Goal: Transaction & Acquisition: Purchase product/service

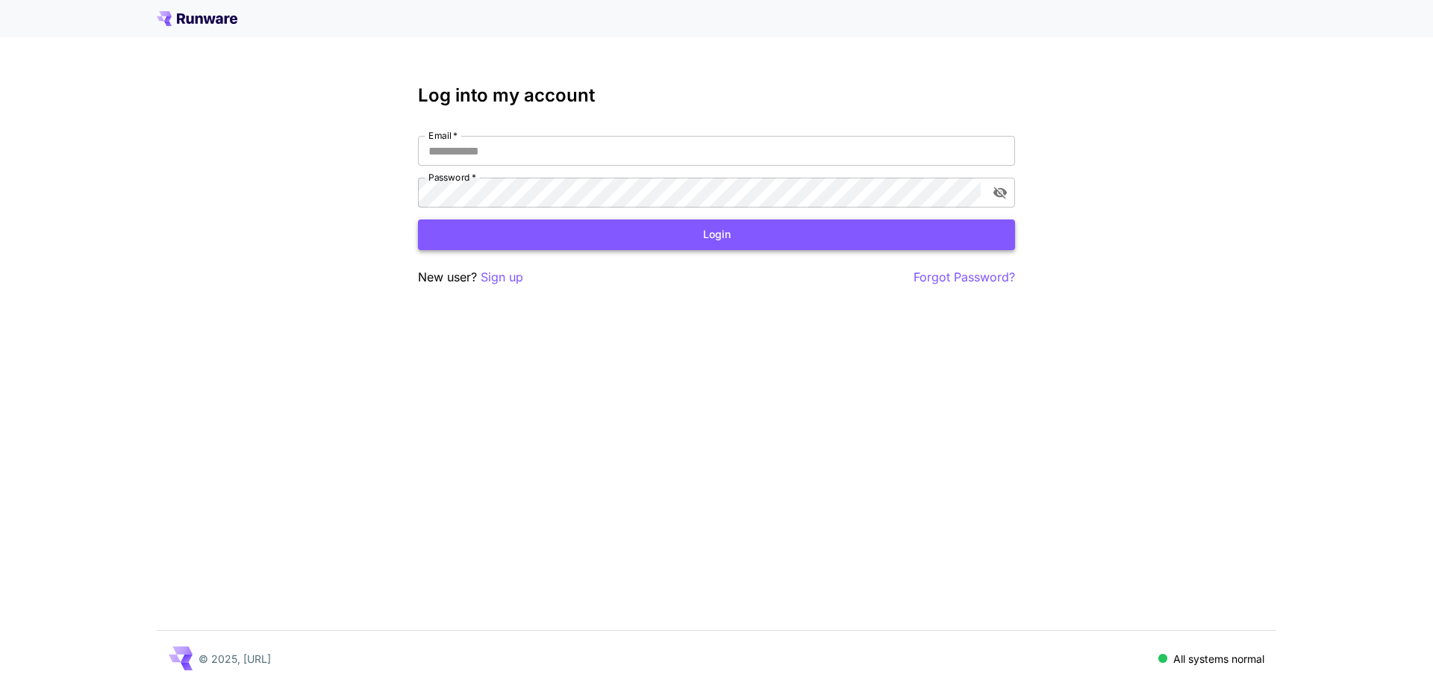
type input "**********"
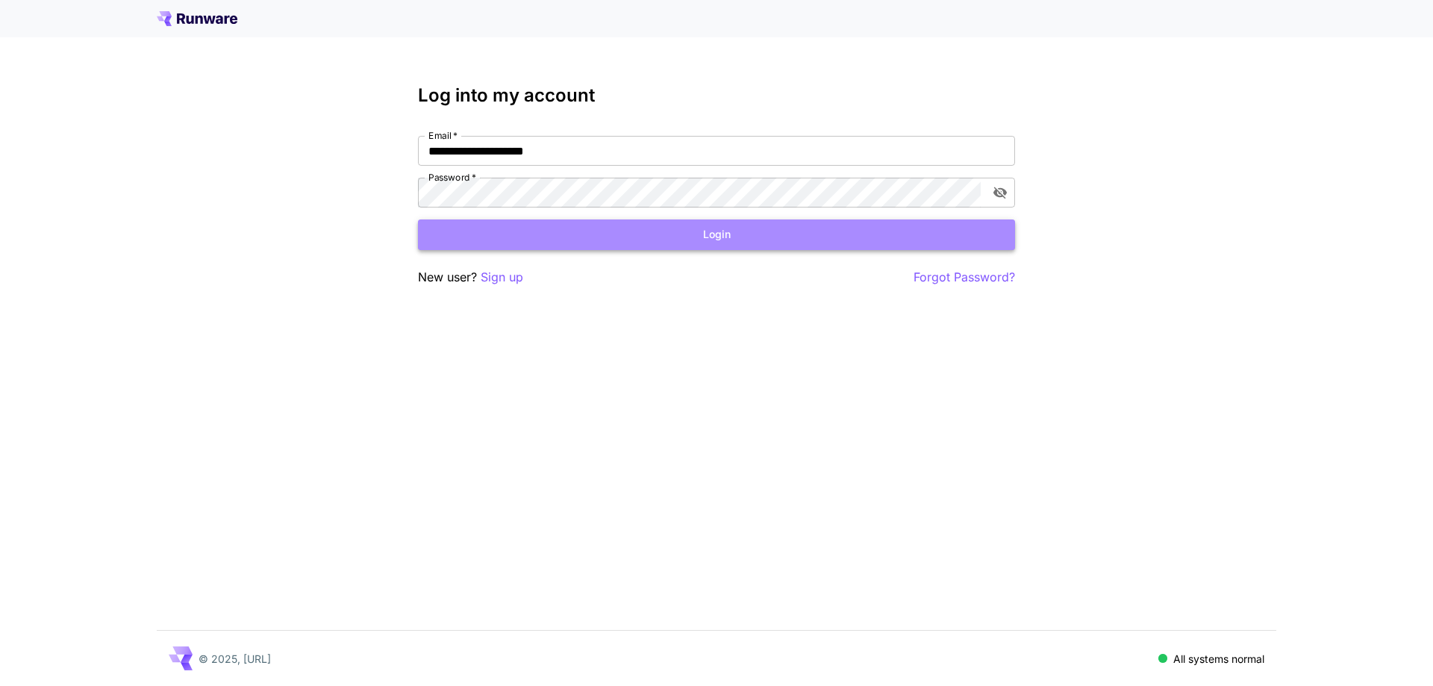
click at [682, 241] on button "Login" at bounding box center [716, 234] width 597 height 31
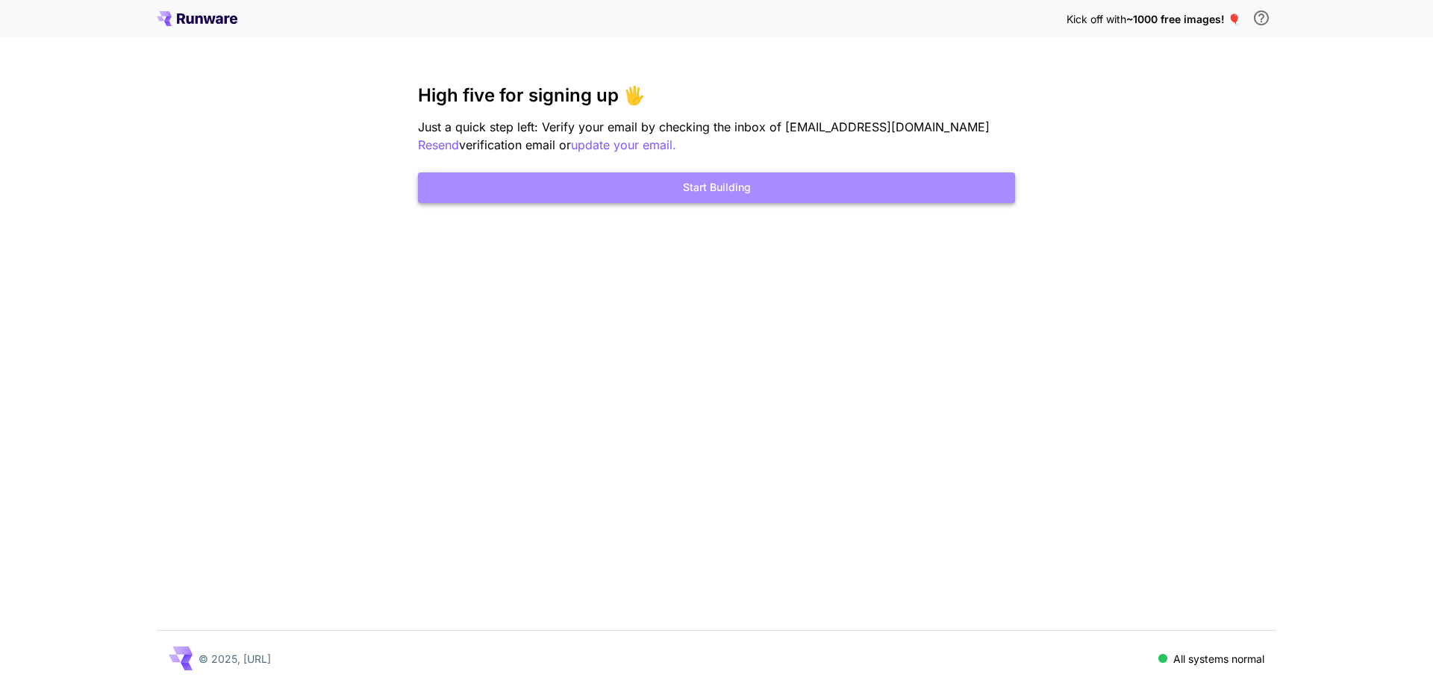
click at [719, 187] on button "Start Building" at bounding box center [716, 187] width 597 height 31
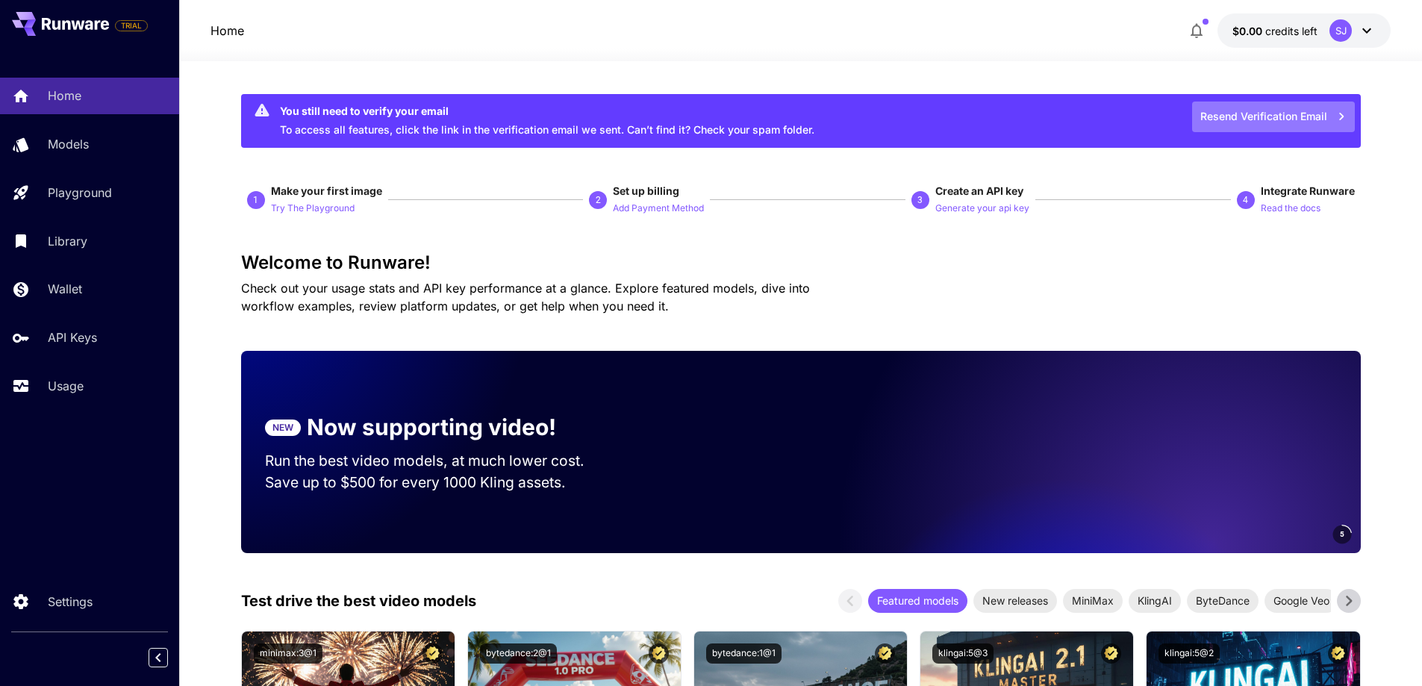
click at [1276, 116] on button "Resend Verification Email" at bounding box center [1273, 117] width 163 height 31
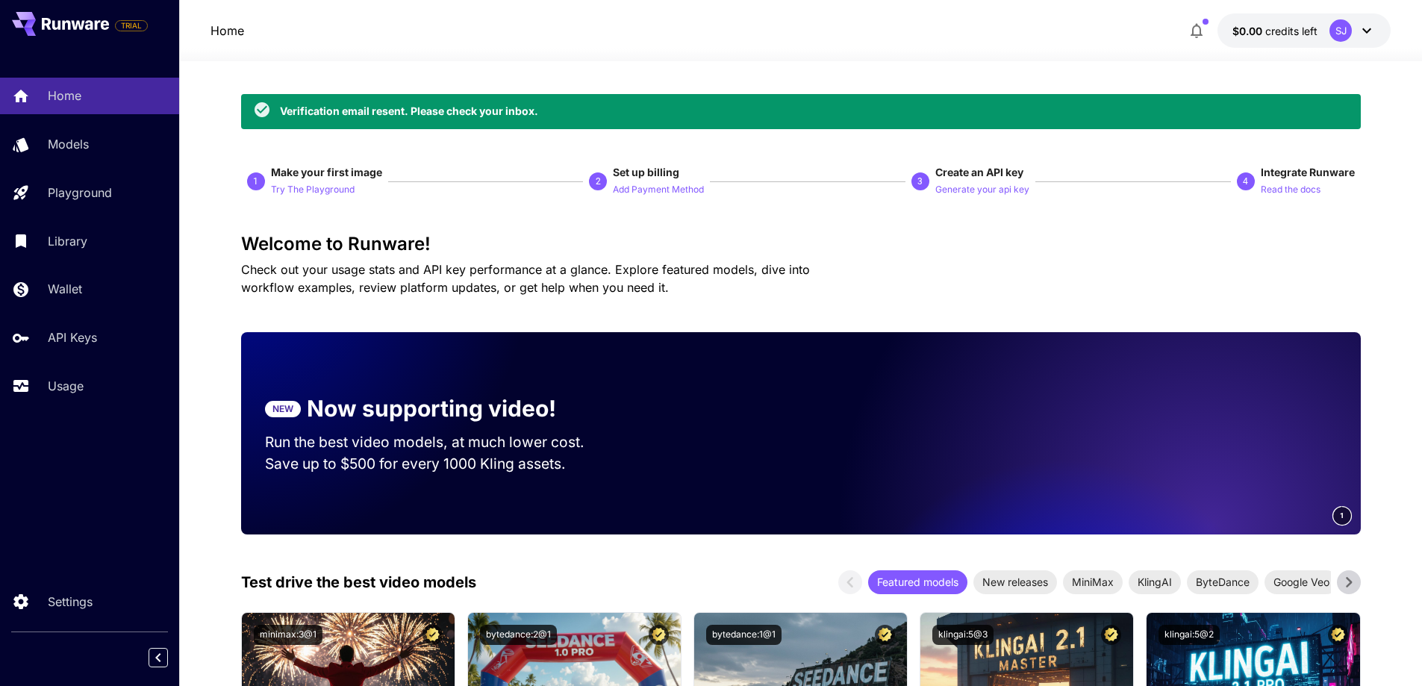
click at [1357, 27] on div "SJ" at bounding box center [1352, 30] width 46 height 22
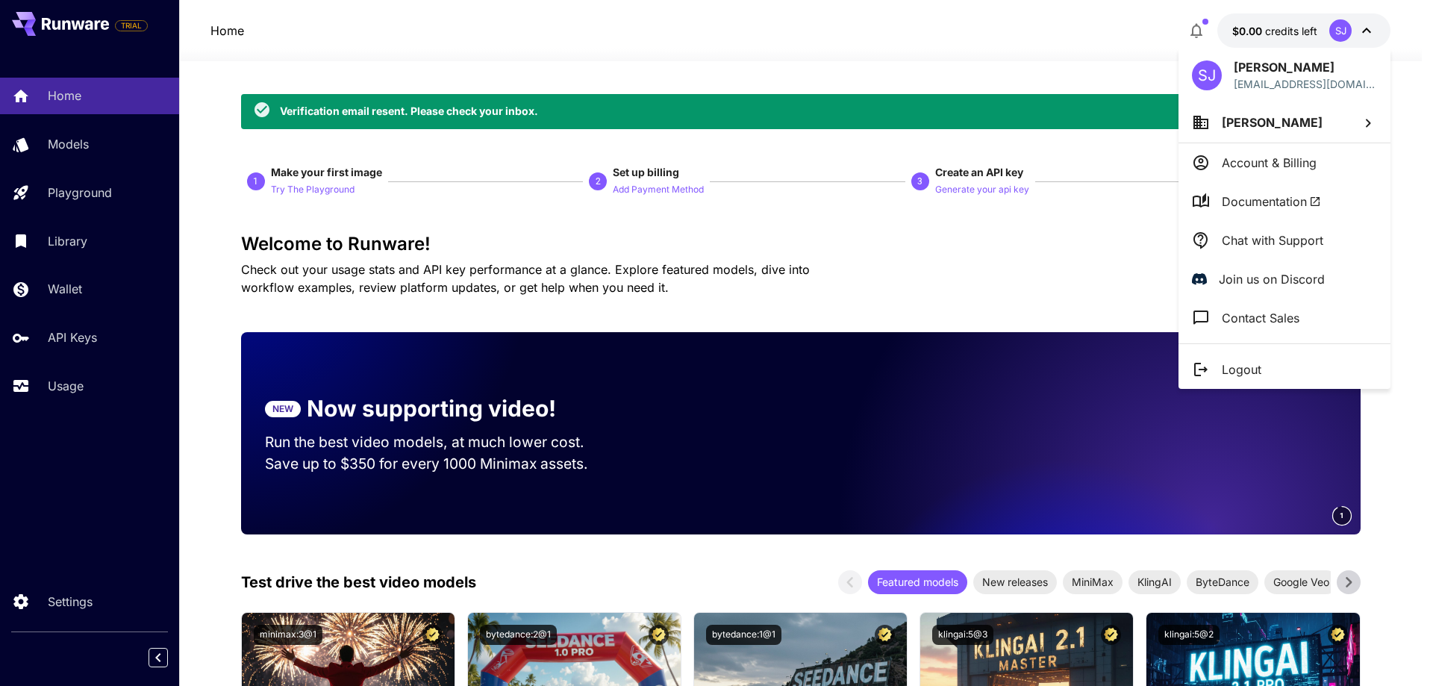
click at [1027, 213] on div at bounding box center [716, 343] width 1433 height 686
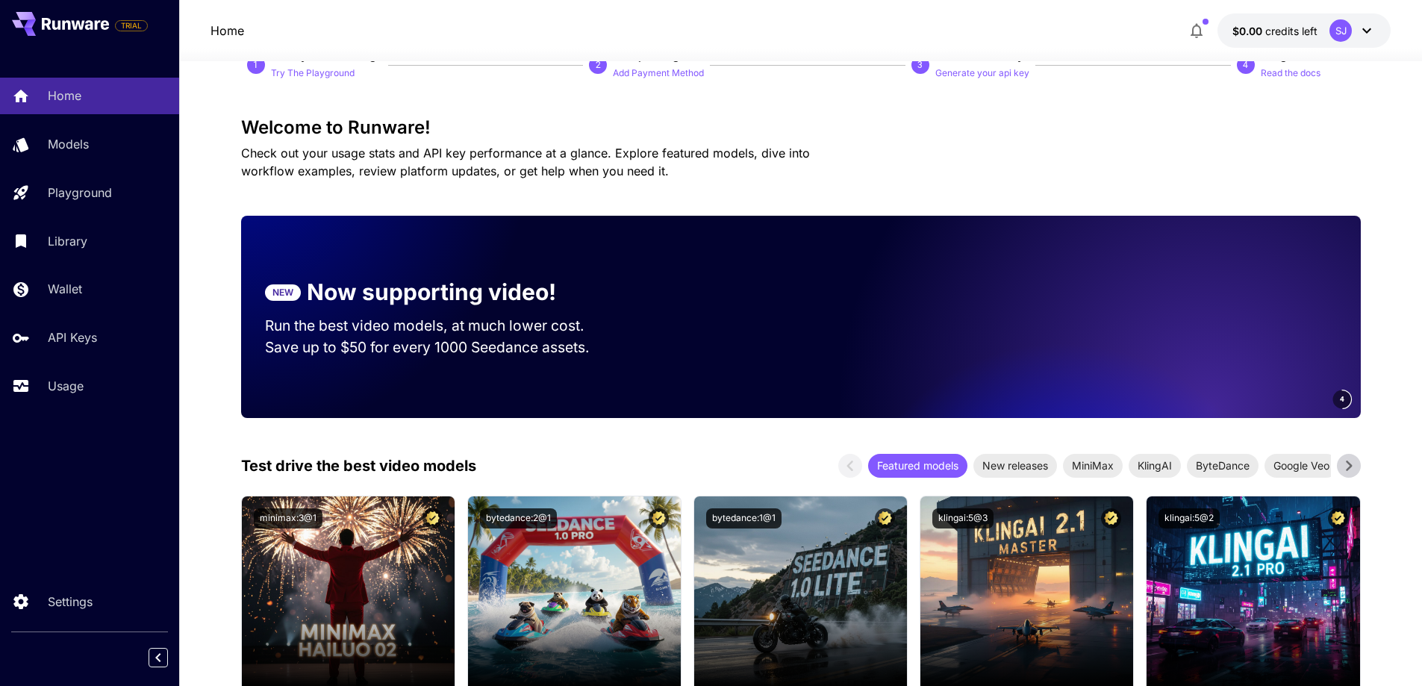
scroll to position [149, 0]
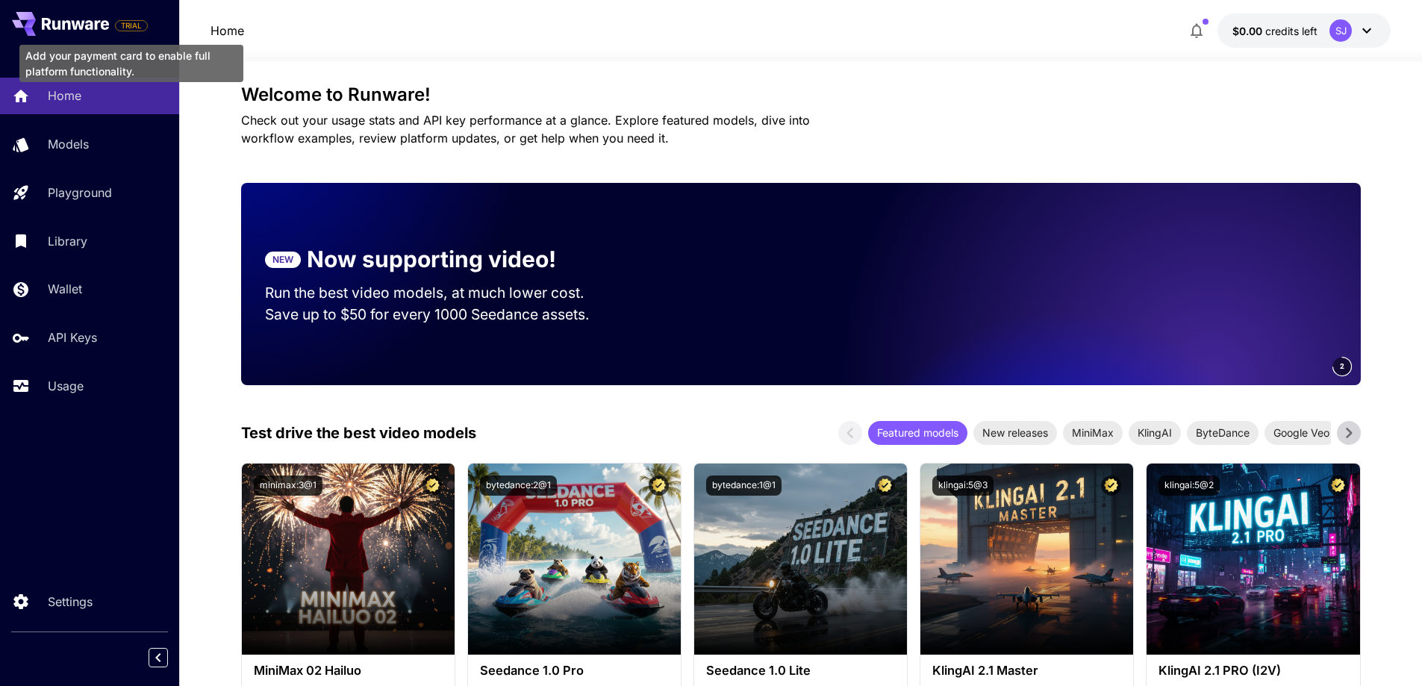
click at [137, 28] on span "TRIAL" at bounding box center [131, 25] width 31 height 11
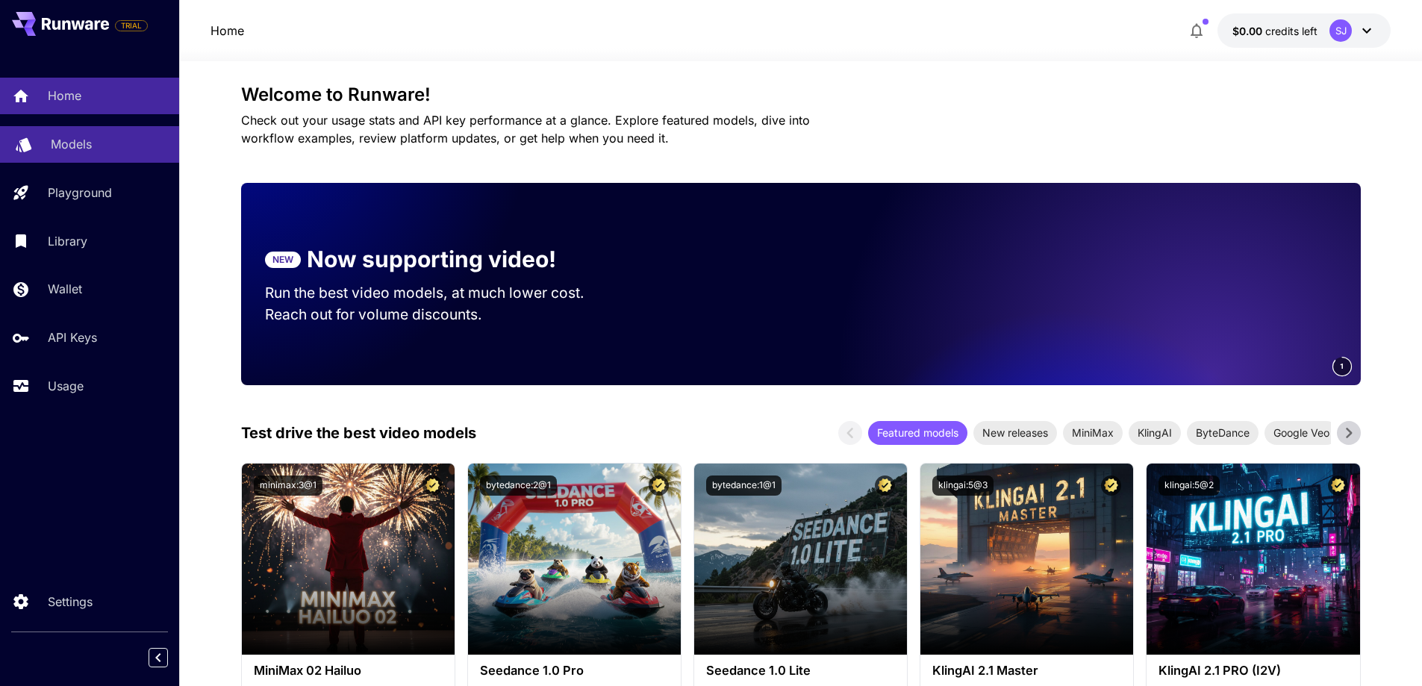
click at [62, 146] on p "Models" at bounding box center [71, 144] width 41 height 18
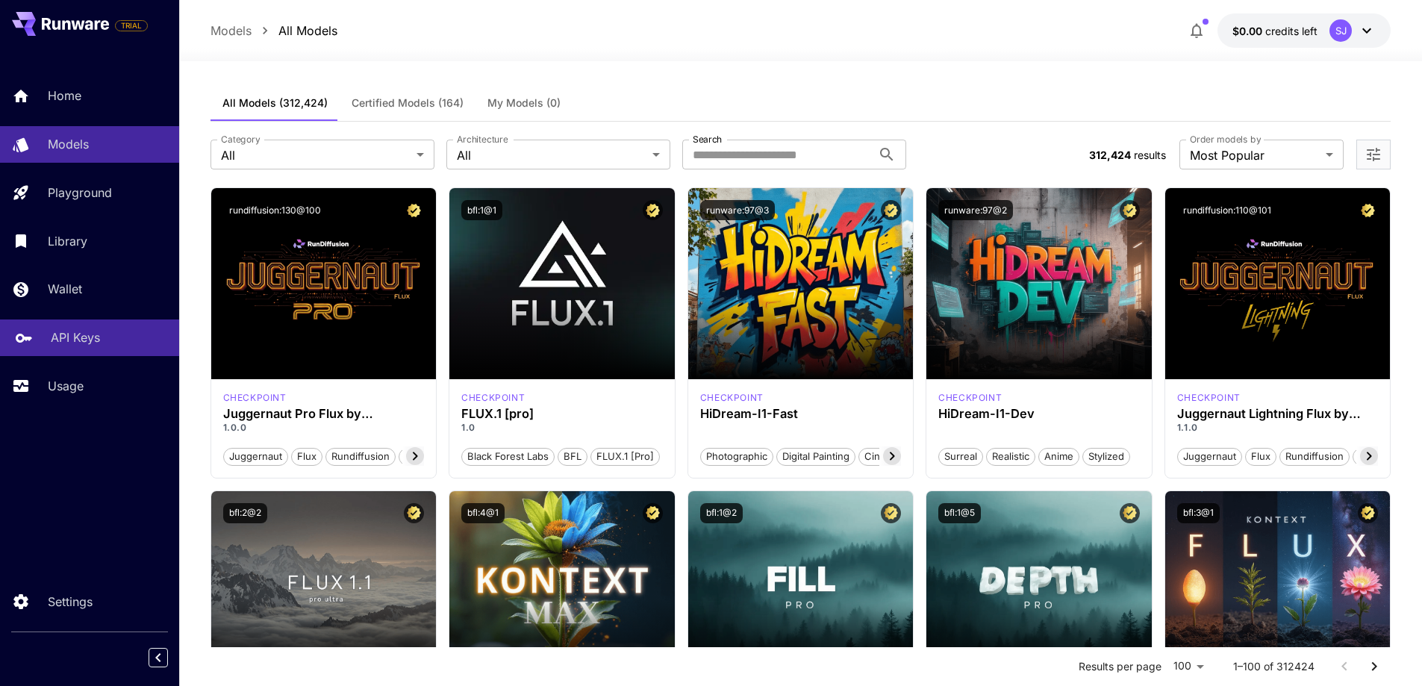
click at [90, 346] on p "API Keys" at bounding box center [75, 337] width 49 height 18
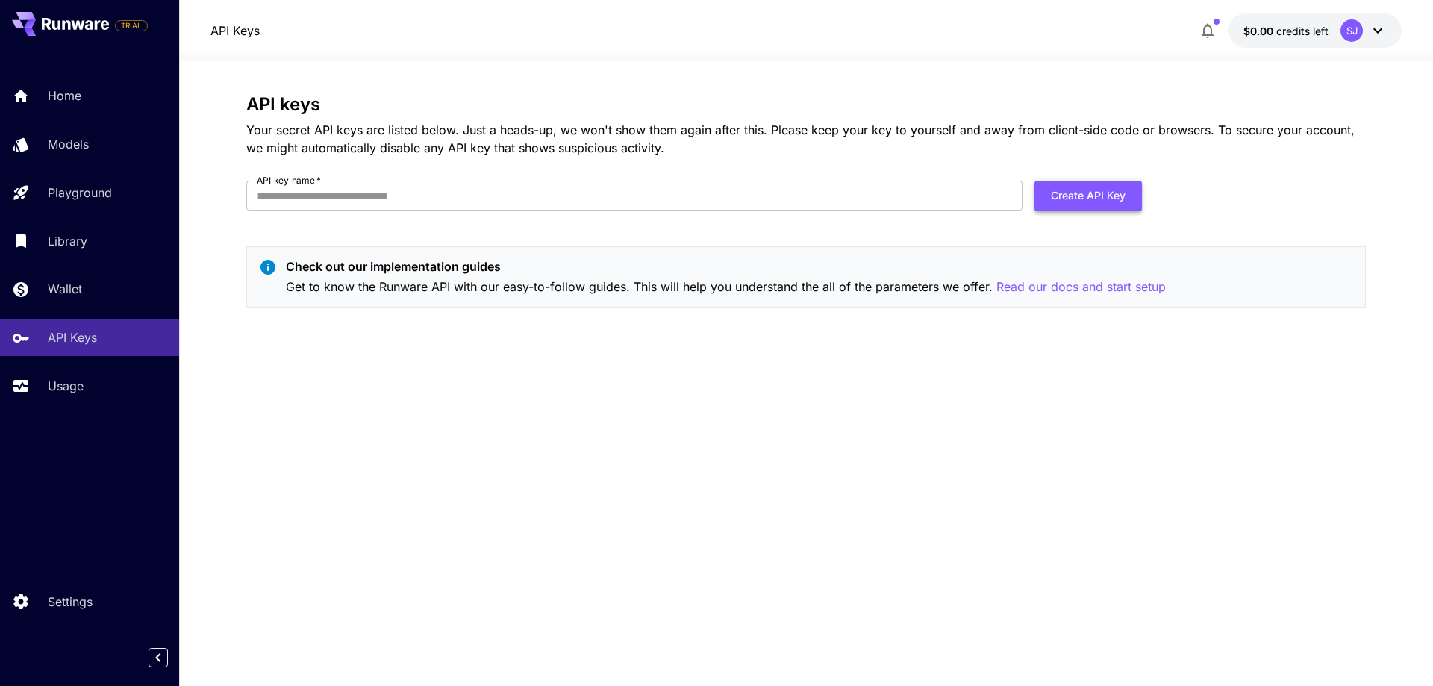
click at [1065, 197] on button "Create API Key" at bounding box center [1088, 196] width 107 height 31
click at [459, 201] on input "API key name   *" at bounding box center [634, 196] width 776 height 30
type input "****"
click at [1073, 192] on button "Create API Key" at bounding box center [1088, 196] width 107 height 31
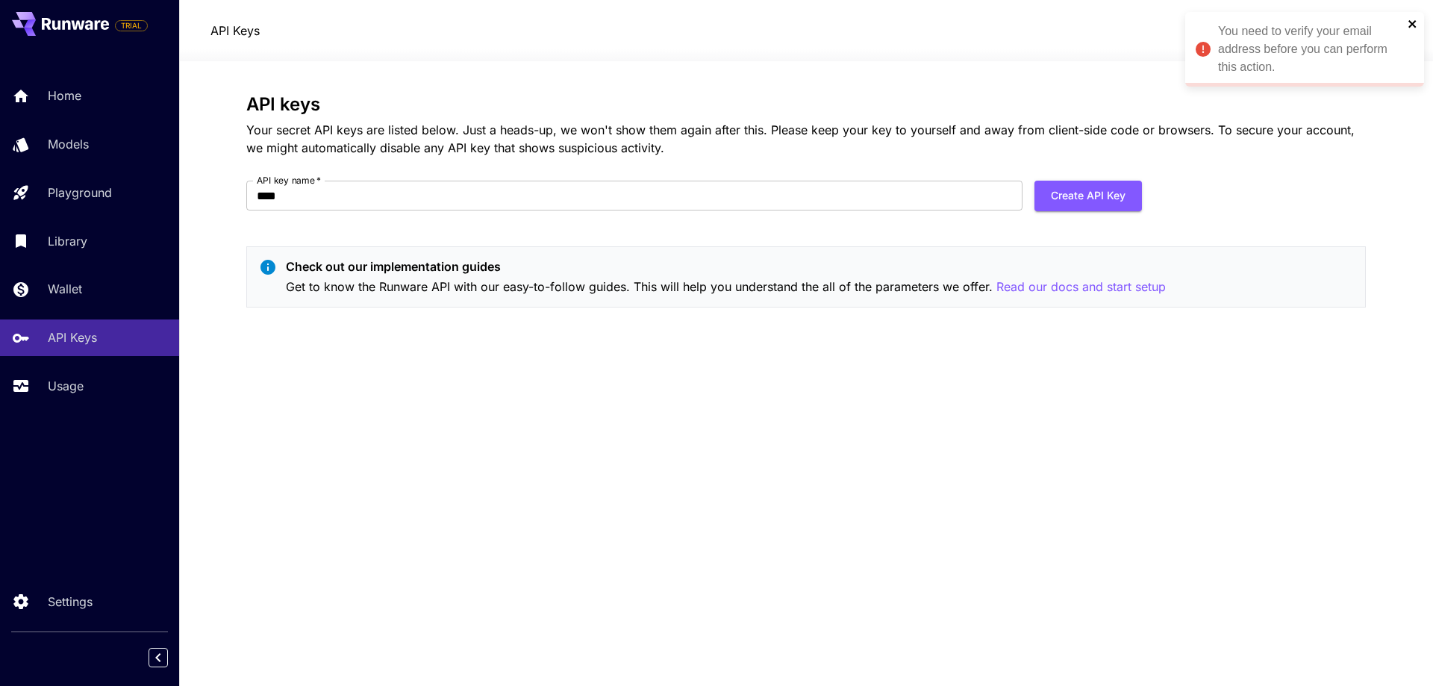
click at [1409, 22] on icon "close" at bounding box center [1413, 24] width 10 height 12
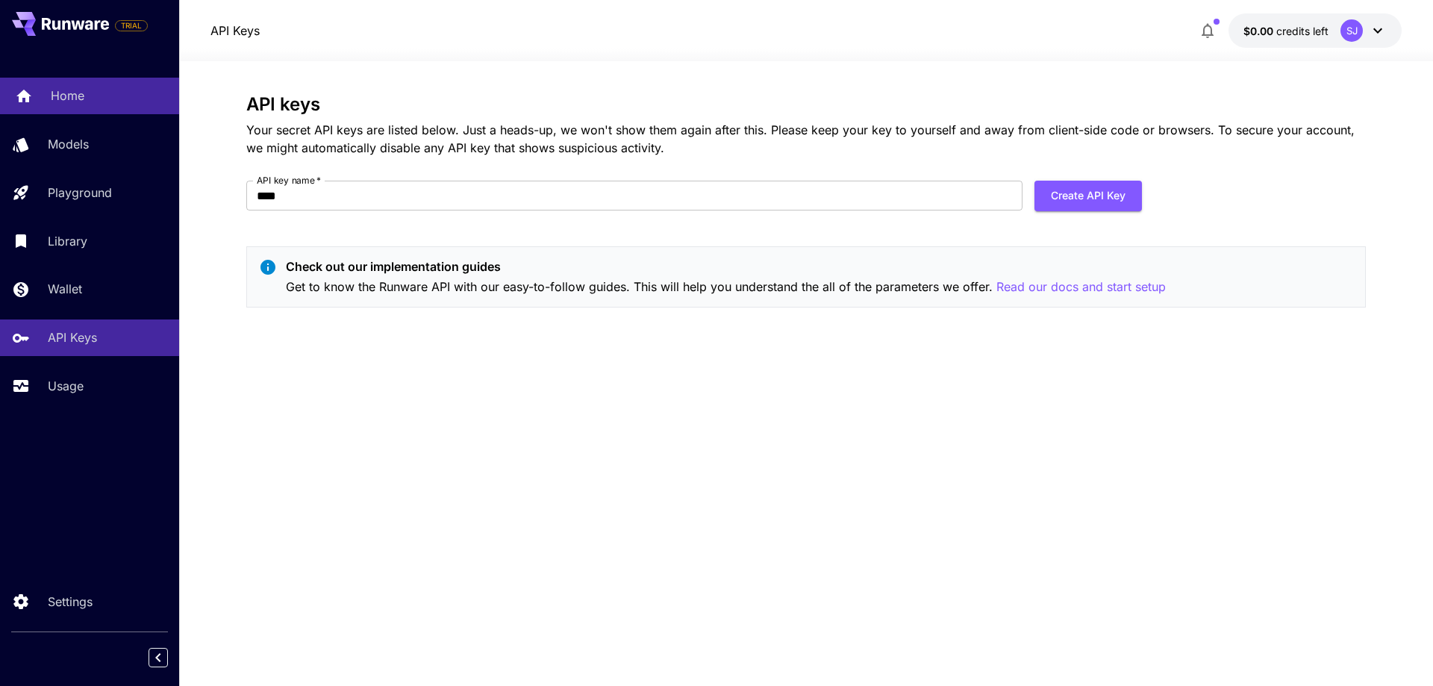
click at [76, 83] on link "Home" at bounding box center [89, 96] width 179 height 37
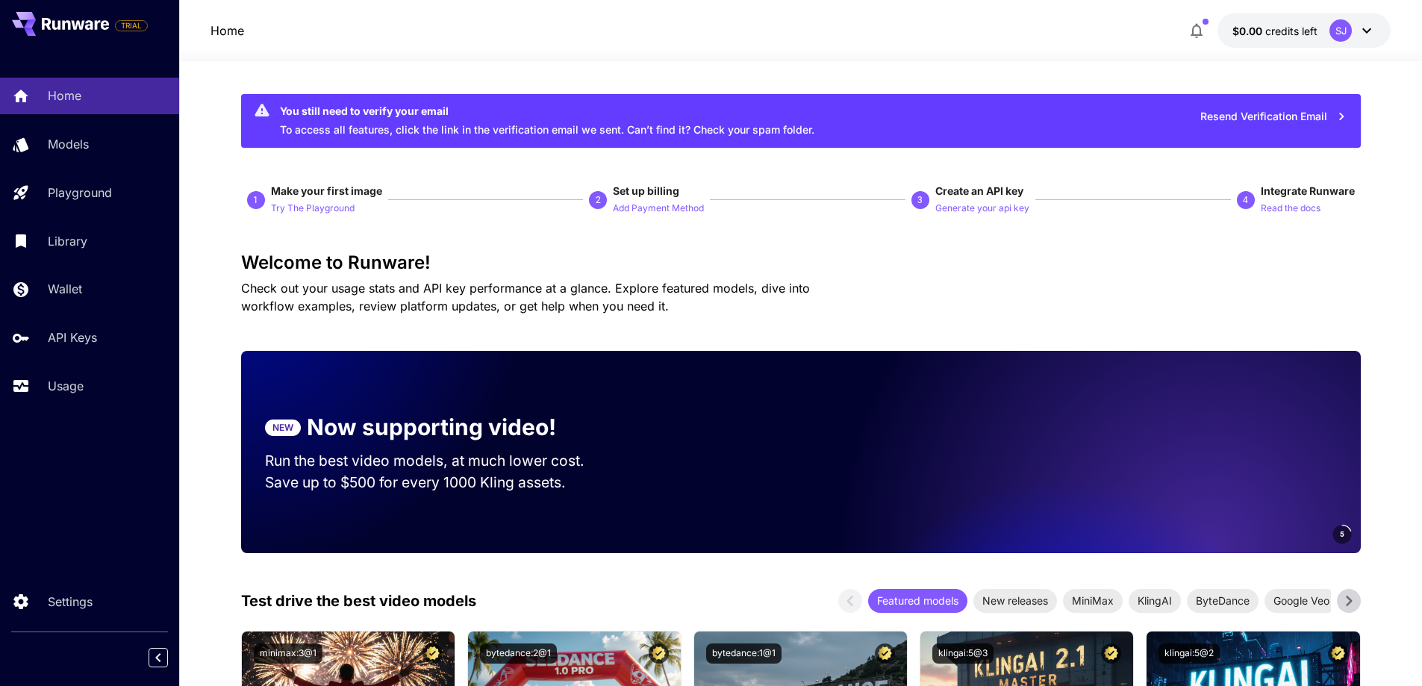
click at [1262, 116] on button "Resend Verification Email" at bounding box center [1273, 117] width 163 height 31
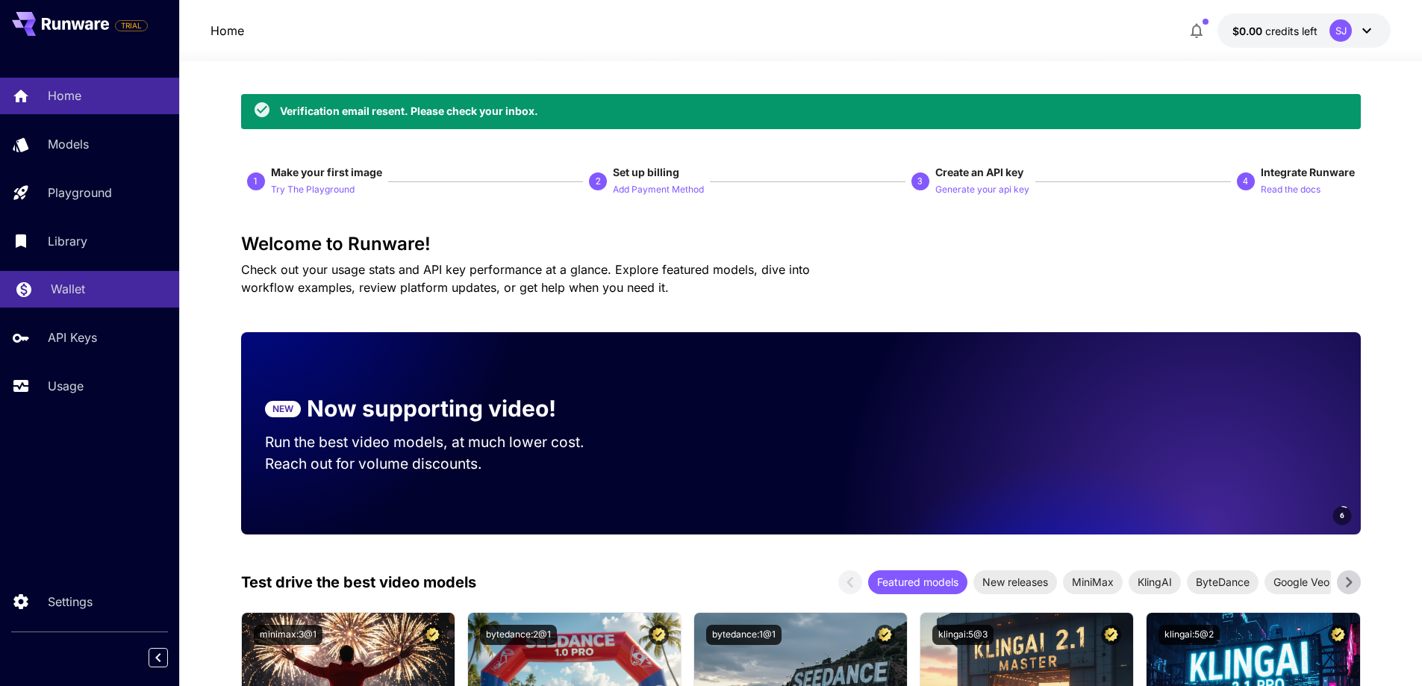
click at [86, 291] on div "Wallet" at bounding box center [109, 289] width 116 height 18
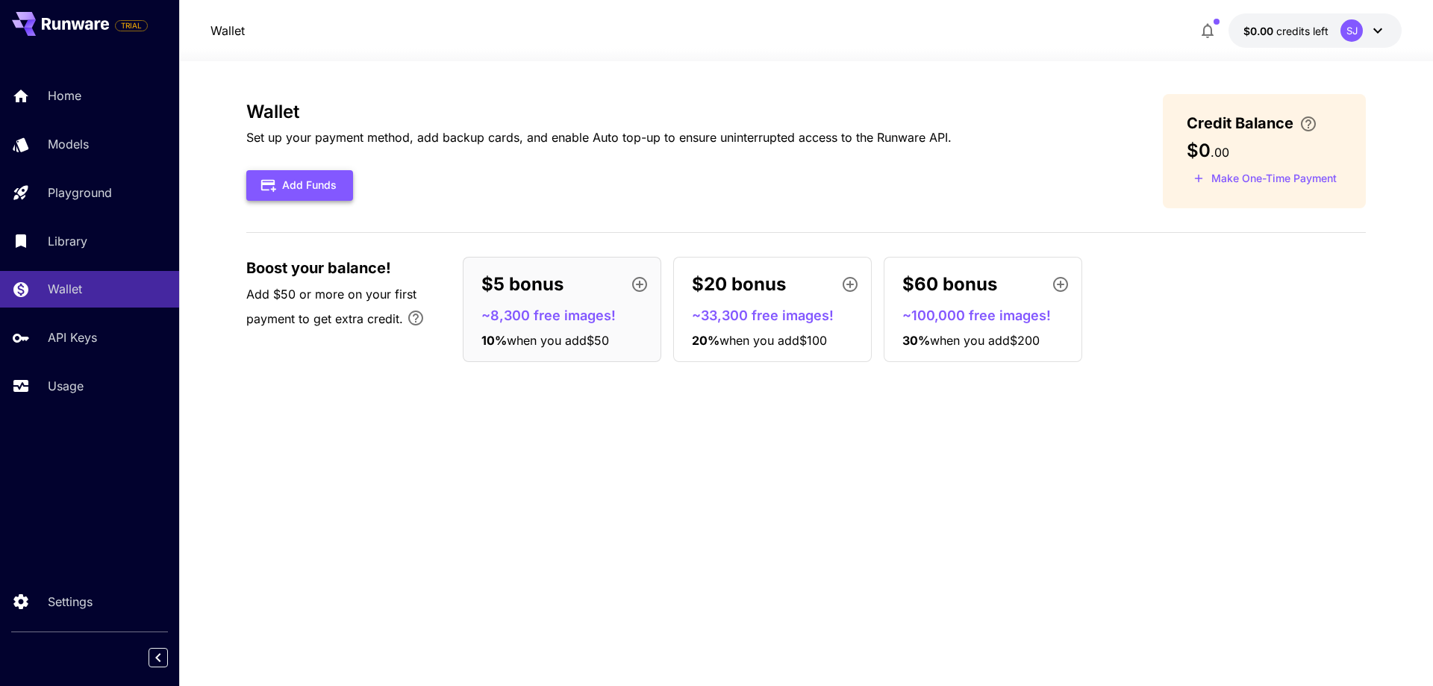
click at [319, 185] on button "Add Funds" at bounding box center [299, 185] width 107 height 31
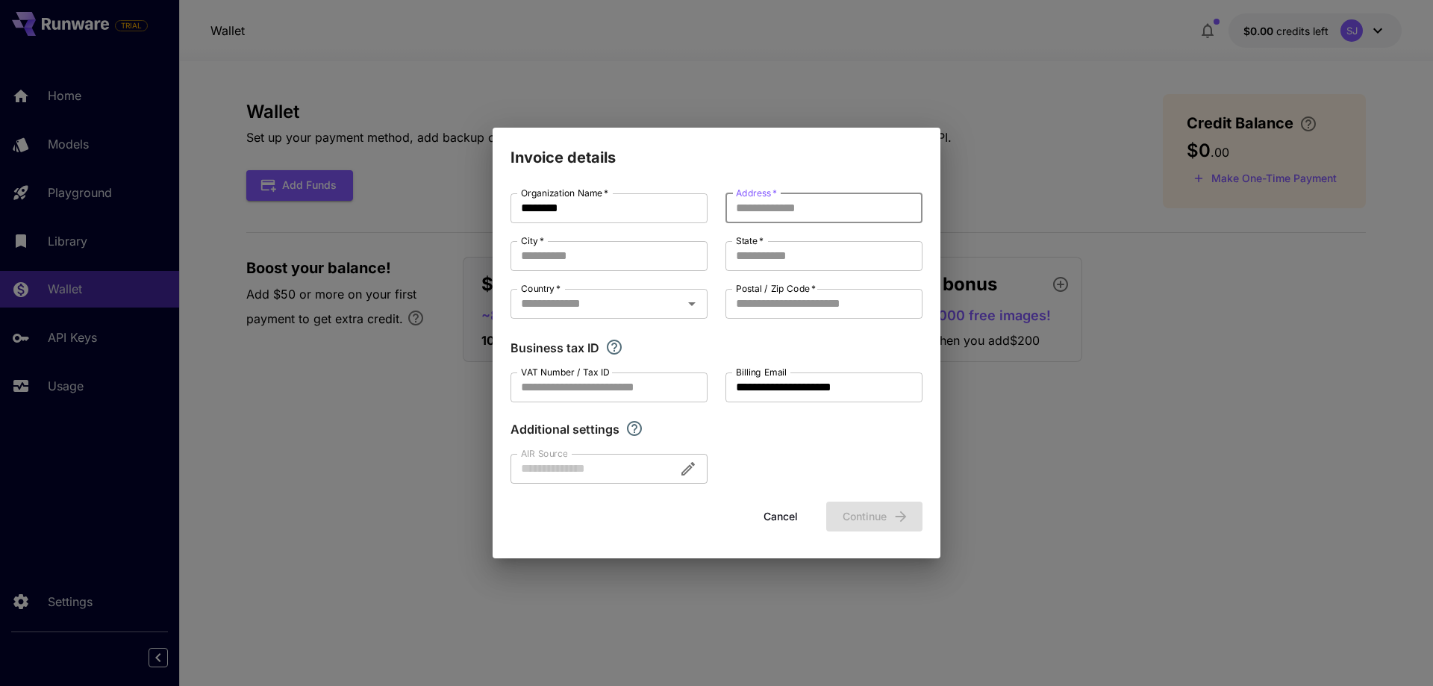
click at [758, 218] on input "Address   *" at bounding box center [824, 208] width 197 height 30
click at [589, 278] on div "**********" at bounding box center [717, 338] width 412 height 290
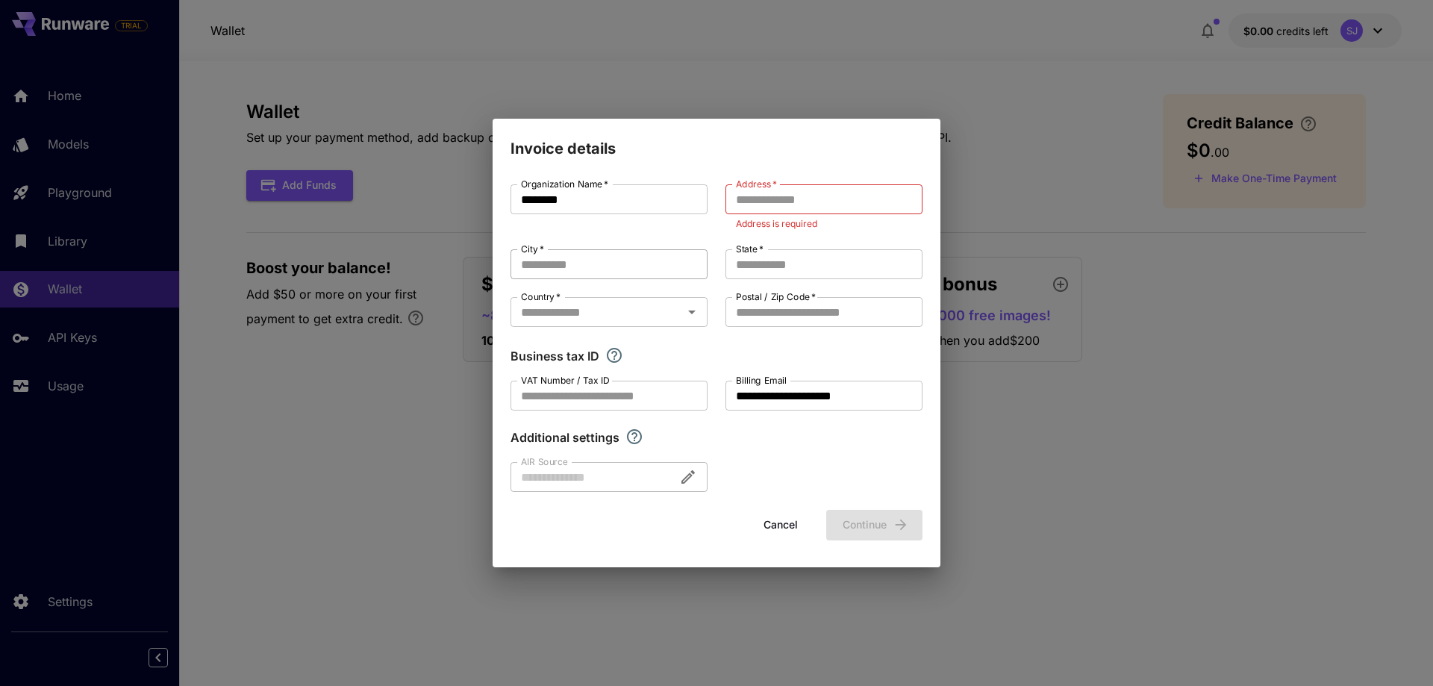
click at [664, 269] on input "City   *" at bounding box center [609, 264] width 197 height 30
click at [650, 315] on input "Country   *" at bounding box center [596, 312] width 163 height 21
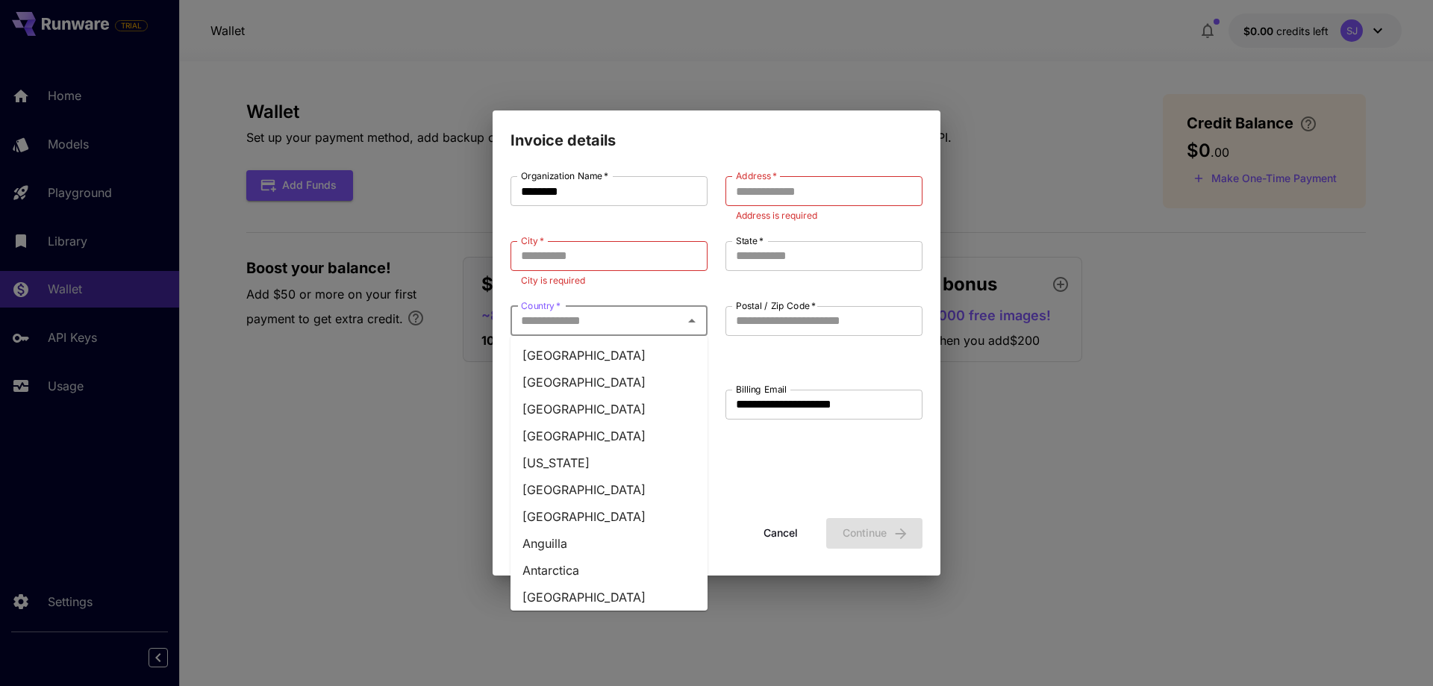
click at [762, 310] on label "Postal / Zip Code   *" at bounding box center [776, 305] width 80 height 13
click at [762, 310] on input "Postal / Zip Code   *" at bounding box center [824, 321] width 197 height 30
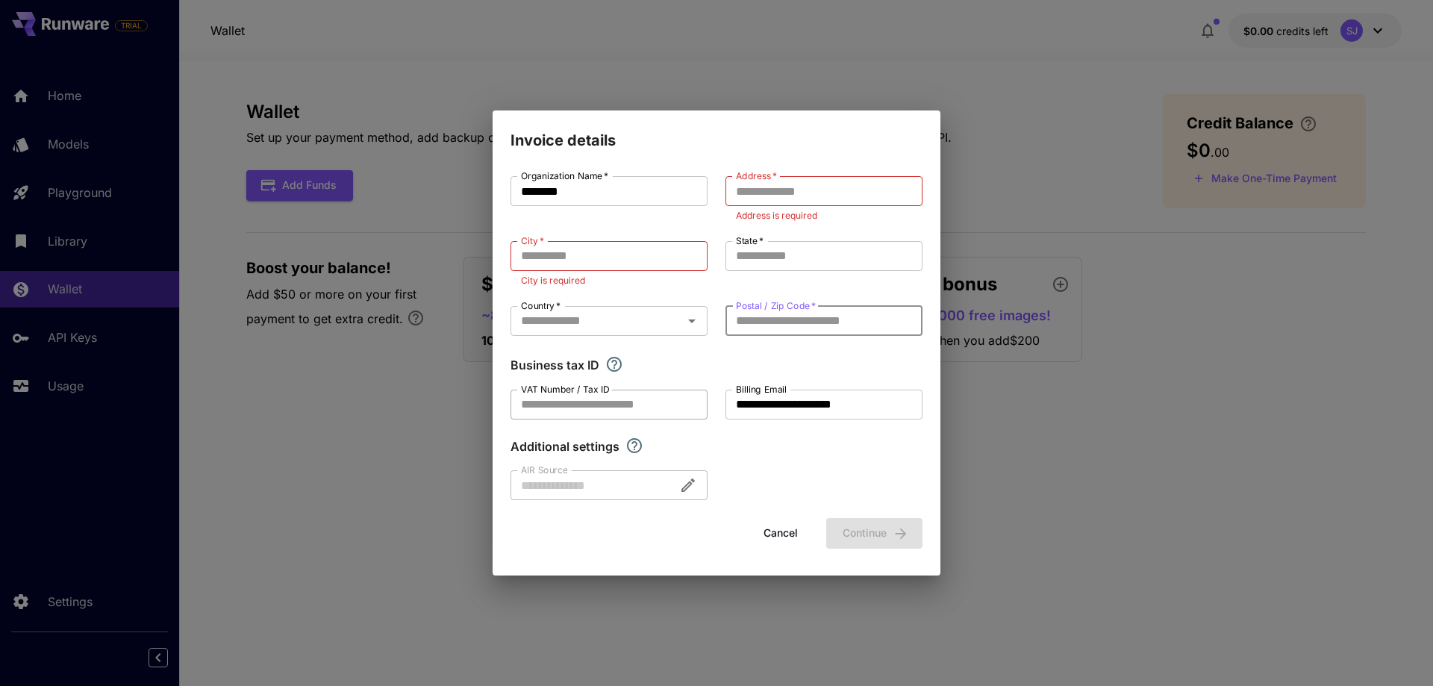
click at [605, 414] on input "VAT Number / Tax ID" at bounding box center [609, 405] width 197 height 30
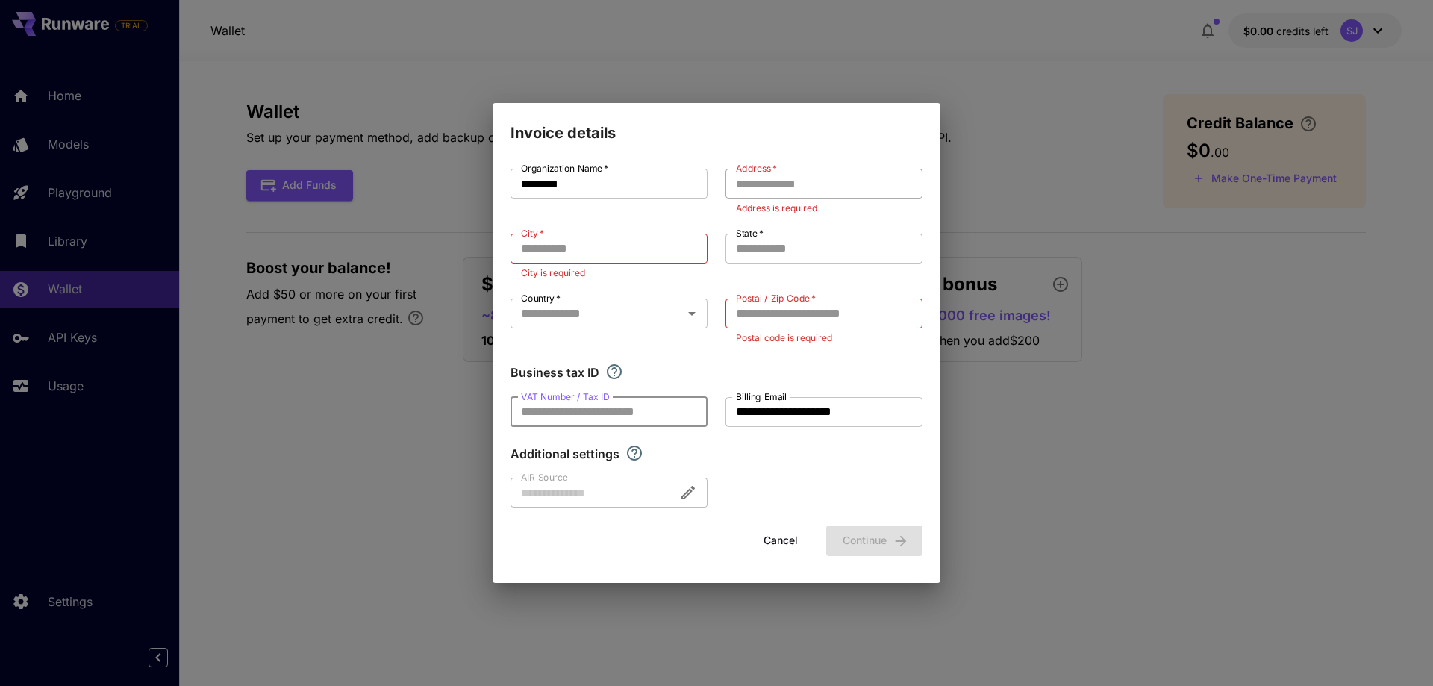
click at [770, 187] on input "Address   *" at bounding box center [824, 184] width 197 height 30
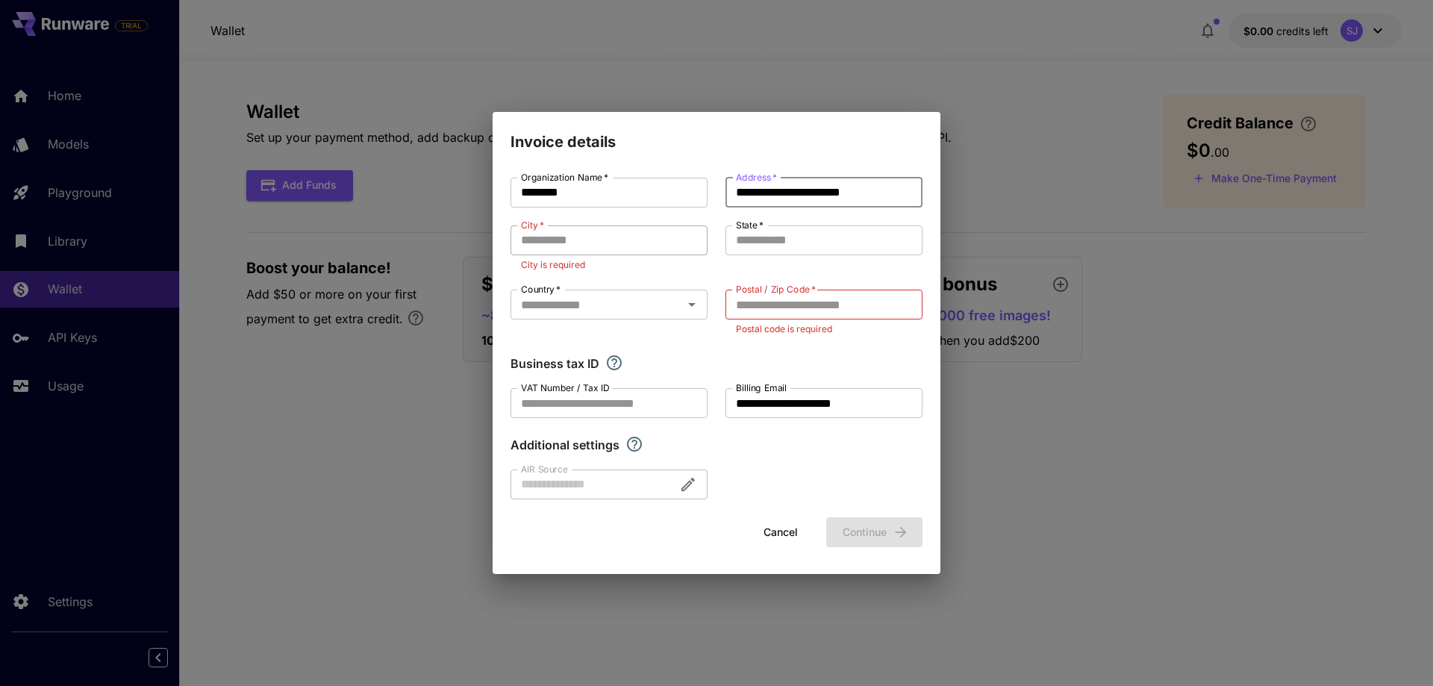
type input "**********"
click at [670, 225] on input "City   *" at bounding box center [609, 240] width 197 height 30
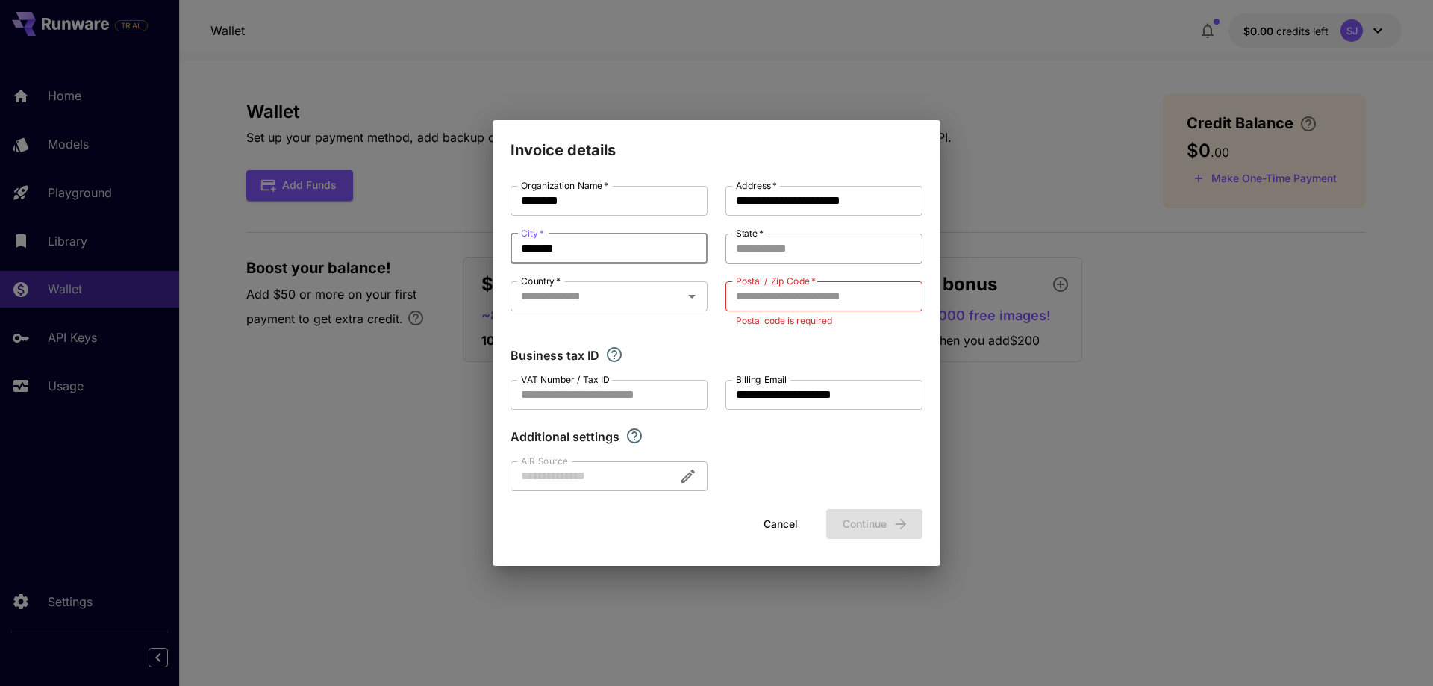
type input "*******"
click at [778, 247] on input "State   *" at bounding box center [824, 249] width 197 height 30
click at [688, 300] on icon "Open" at bounding box center [692, 296] width 18 height 18
type input "********"
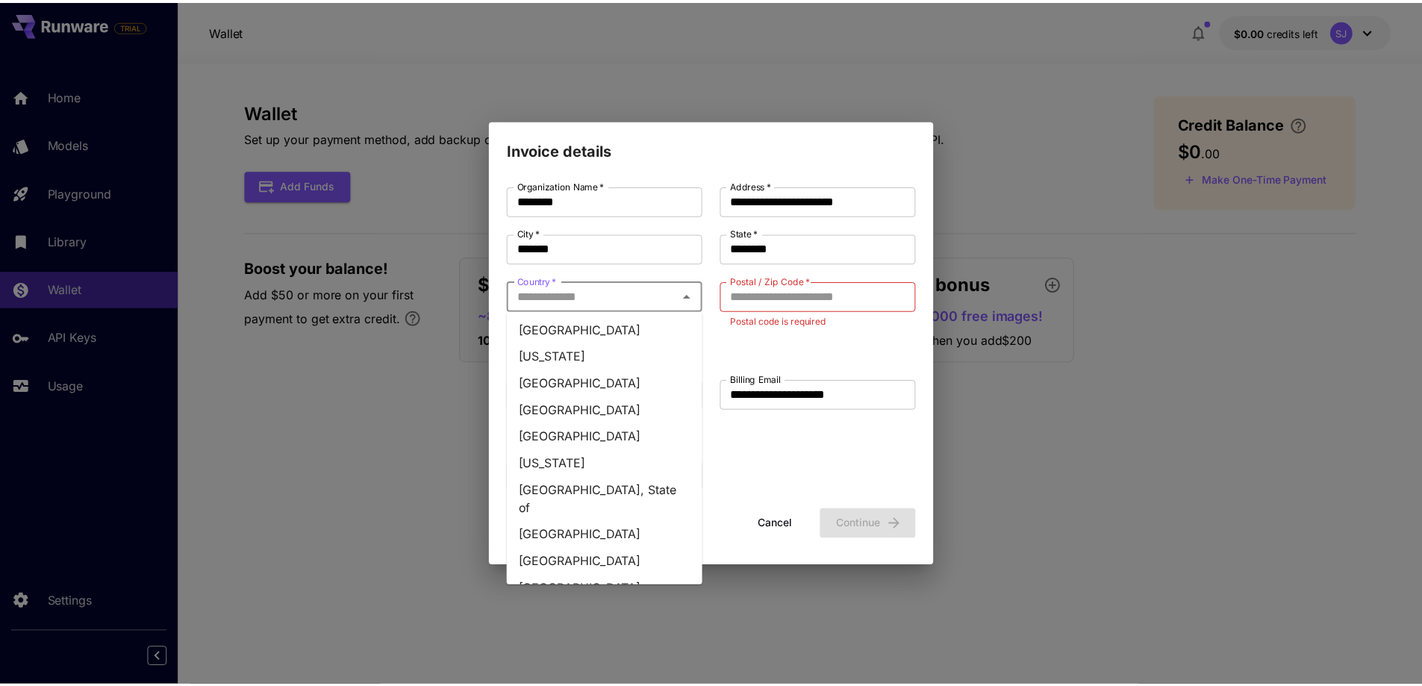
scroll to position [4628, 0]
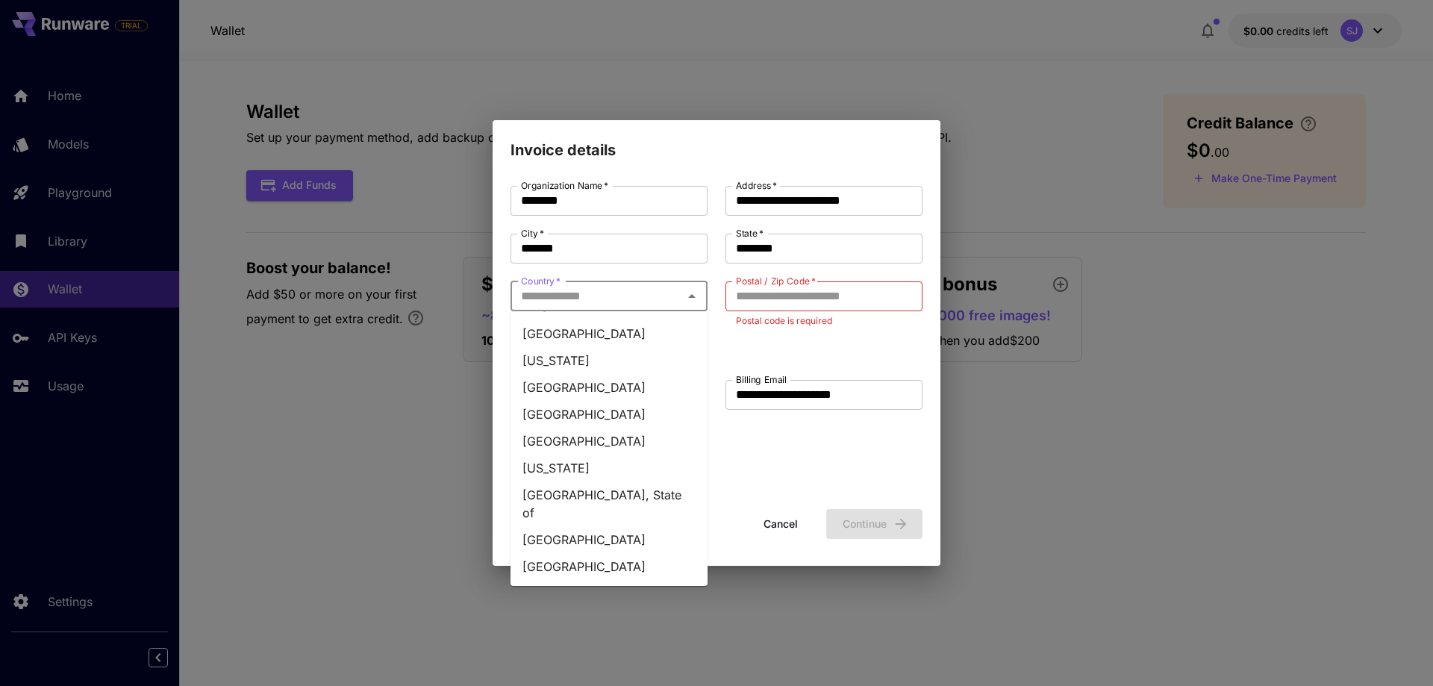
click at [576, 428] on li "Pakistan" at bounding box center [609, 441] width 197 height 27
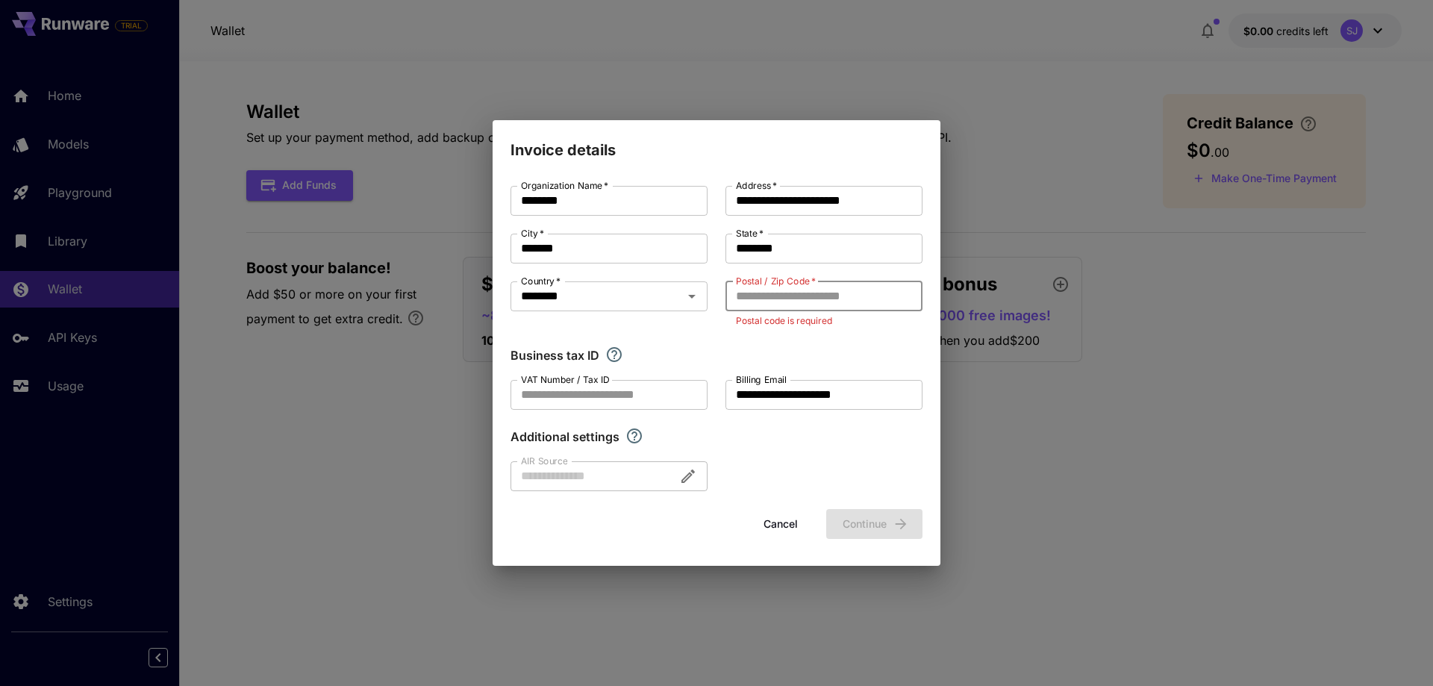
click at [795, 299] on input "Postal / Zip Code   *" at bounding box center [824, 296] width 197 height 30
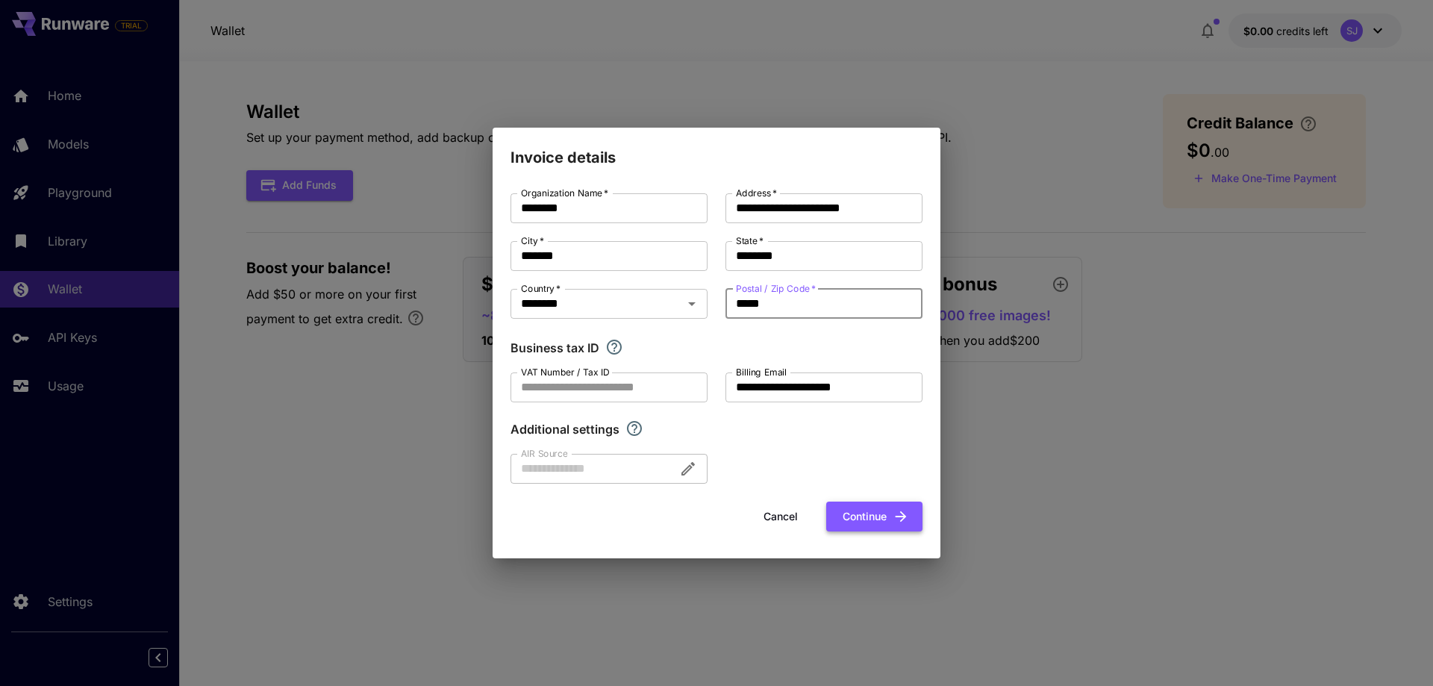
type input "*****"
click at [868, 517] on button "Continue" at bounding box center [874, 517] width 96 height 31
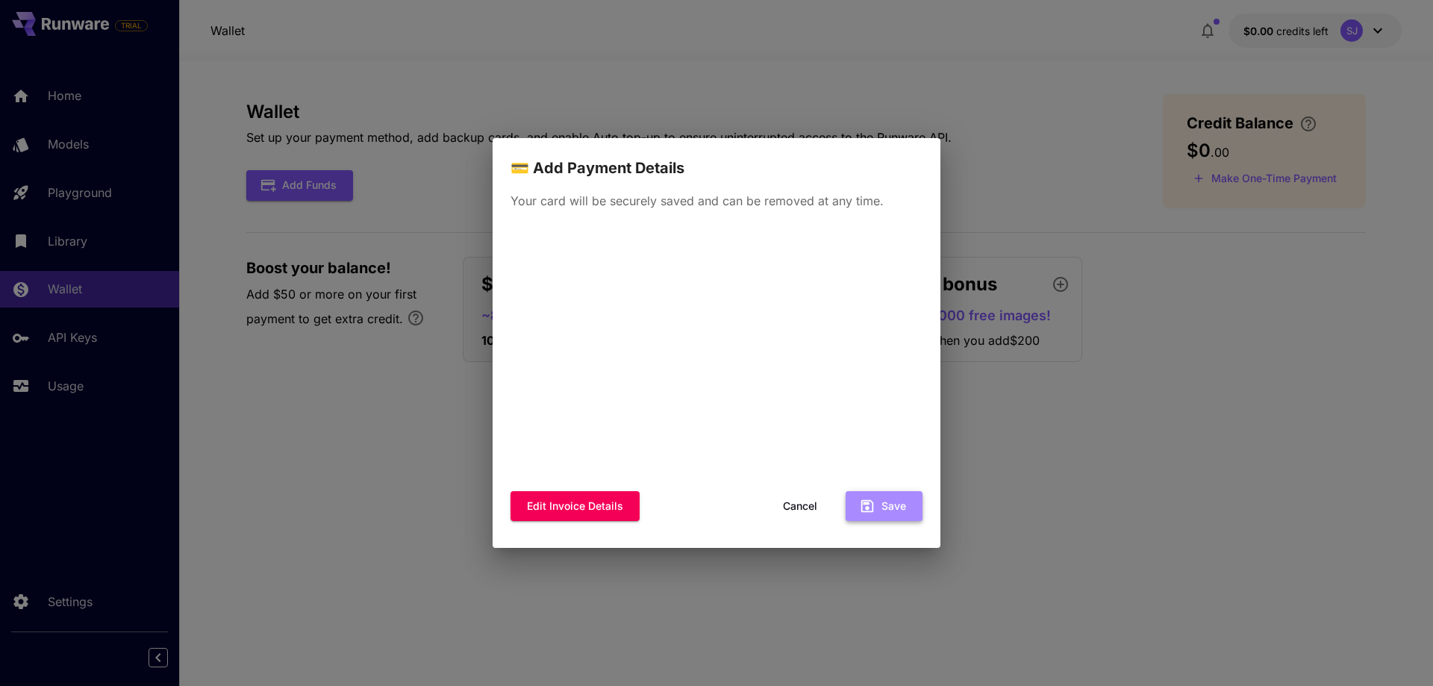
click at [893, 502] on button "Save" at bounding box center [884, 506] width 77 height 31
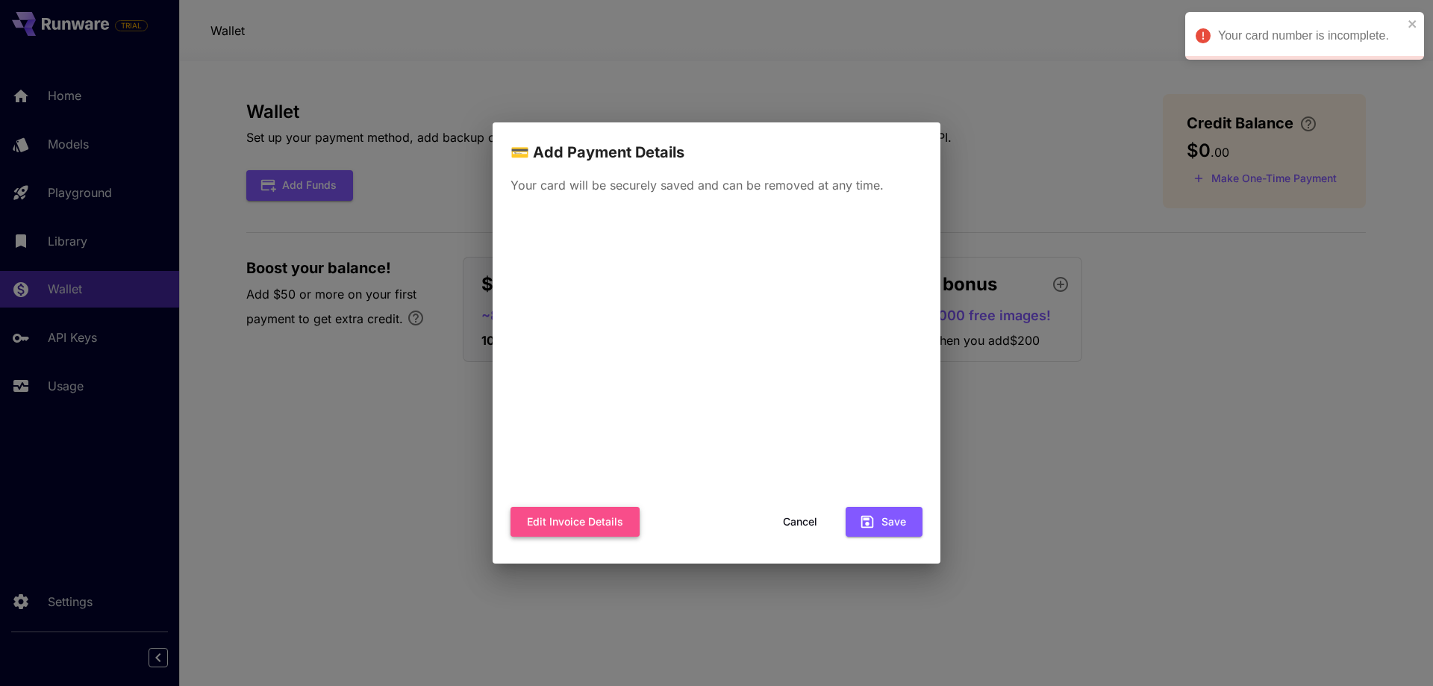
click at [581, 522] on button "Edit invoice details" at bounding box center [575, 522] width 129 height 31
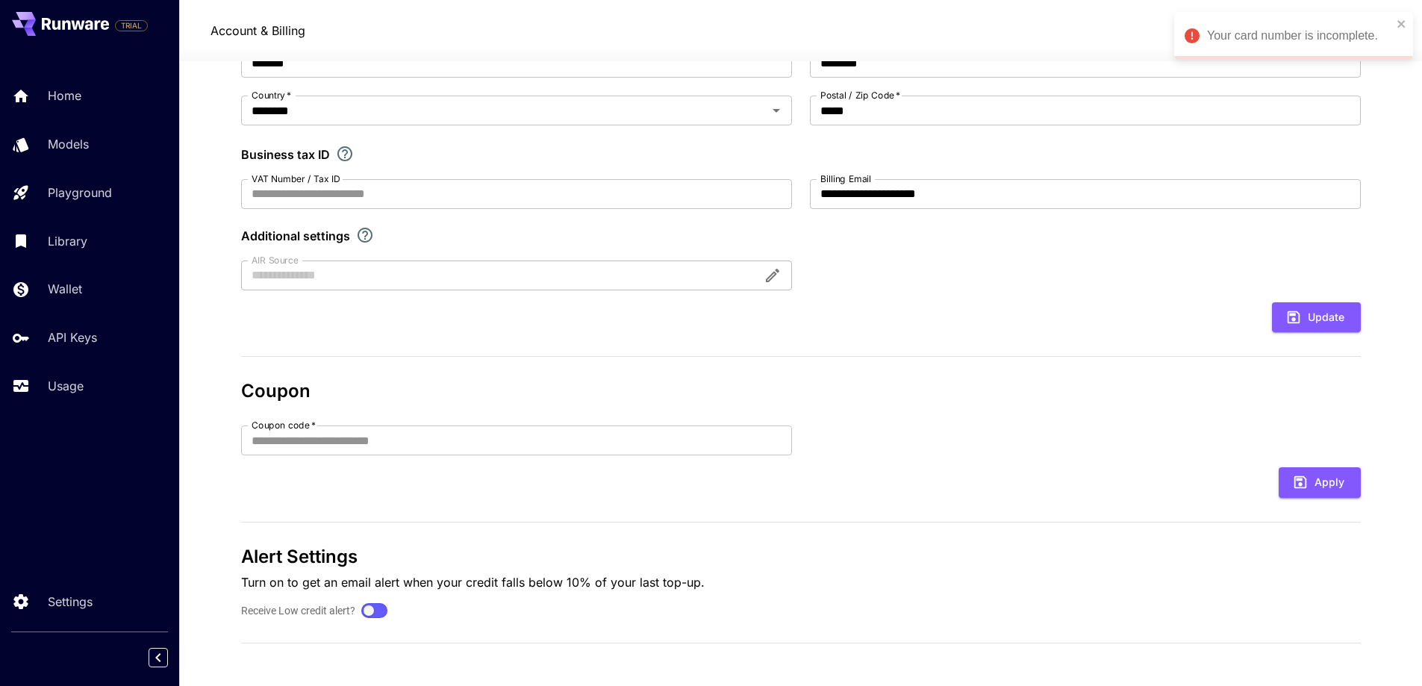
scroll to position [226, 0]
